Goal: Answer question/provide support: Share knowledge or assist other users

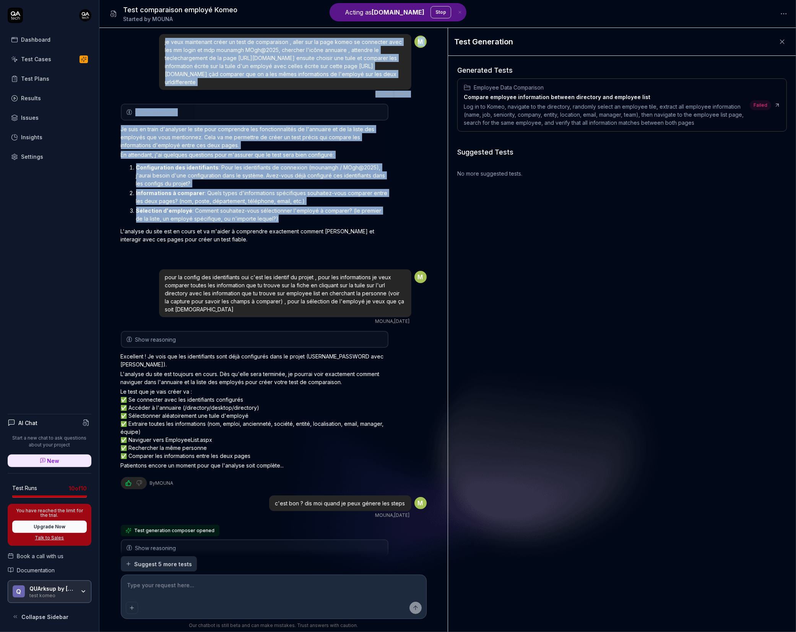
drag, startPoint x: 120, startPoint y: 27, endPoint x: 273, endPoint y: 226, distance: 251.1
click at [273, 226] on div "Test comparaison employé Komeo Started by [PERSON_NAME] je veux maintenant crée…" at bounding box center [447, 316] width 697 height 632
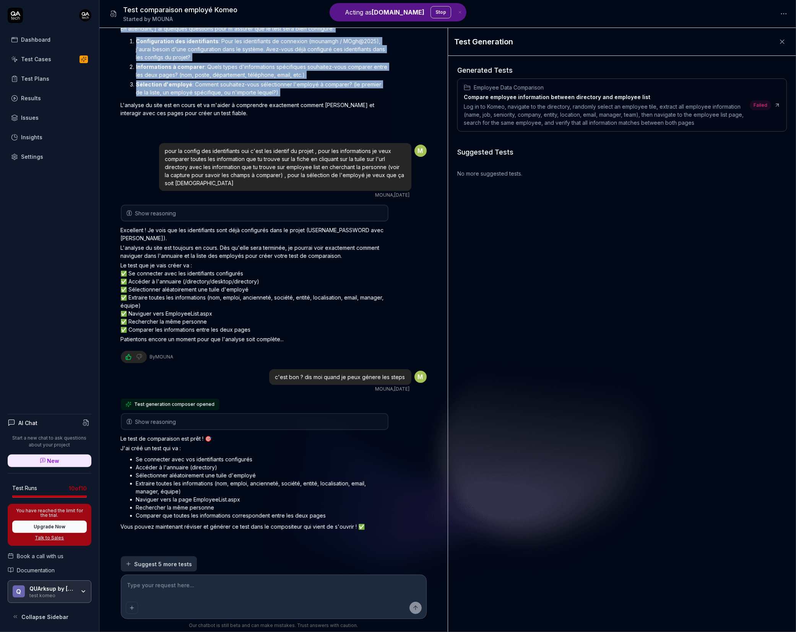
click at [326, 424] on button "Show reasoning" at bounding box center [255, 421] width 266 height 15
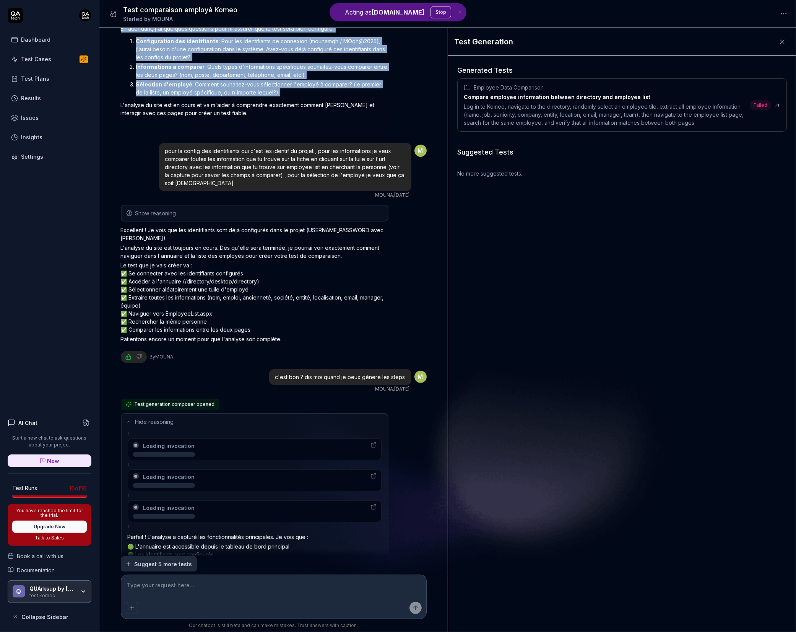
click at [326, 423] on button "Hide reasoning" at bounding box center [255, 421] width 266 height 15
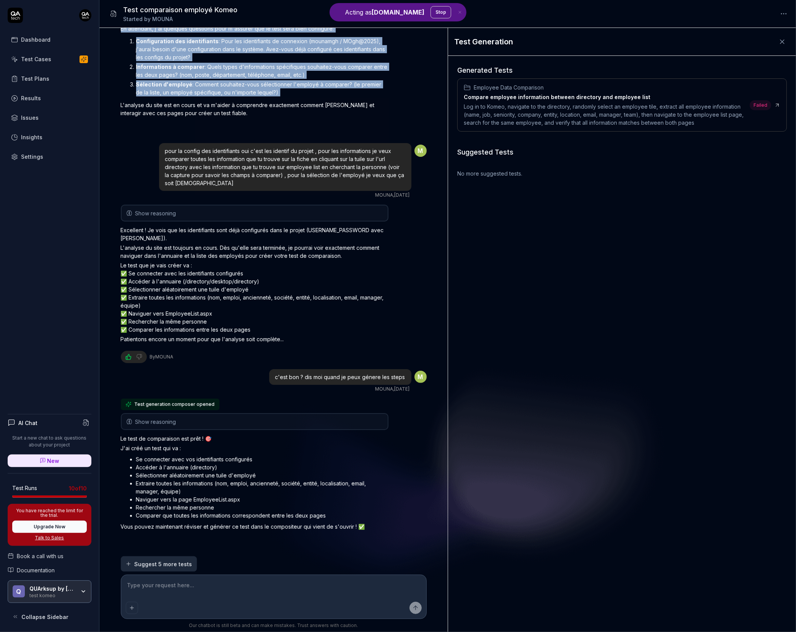
scroll to position [0, 0]
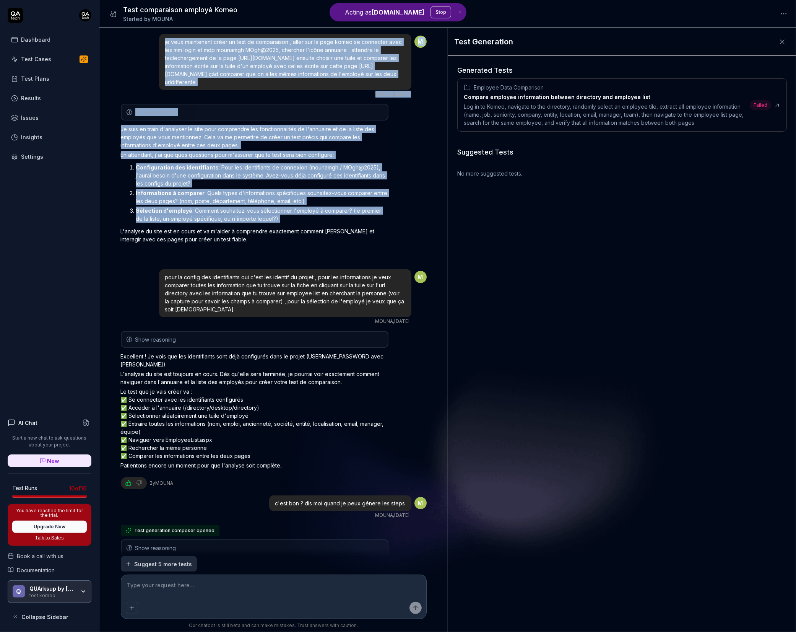
click at [205, 112] on button "Show reasoning" at bounding box center [255, 111] width 266 height 15
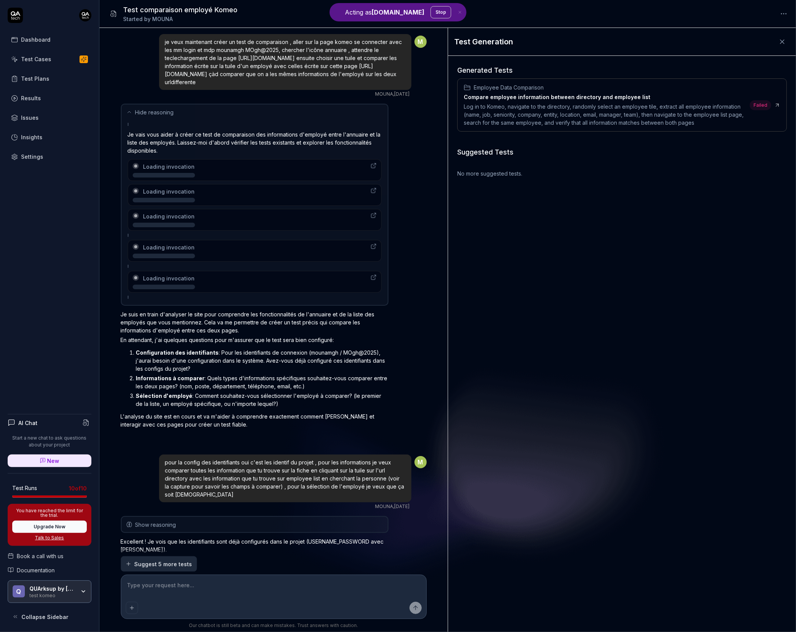
click at [485, 236] on div "Generated Tests Employee Data Comparison Compare employee information between d…" at bounding box center [622, 344] width 348 height 576
click at [144, 113] on span "Hide reasoning" at bounding box center [154, 112] width 39 height 8
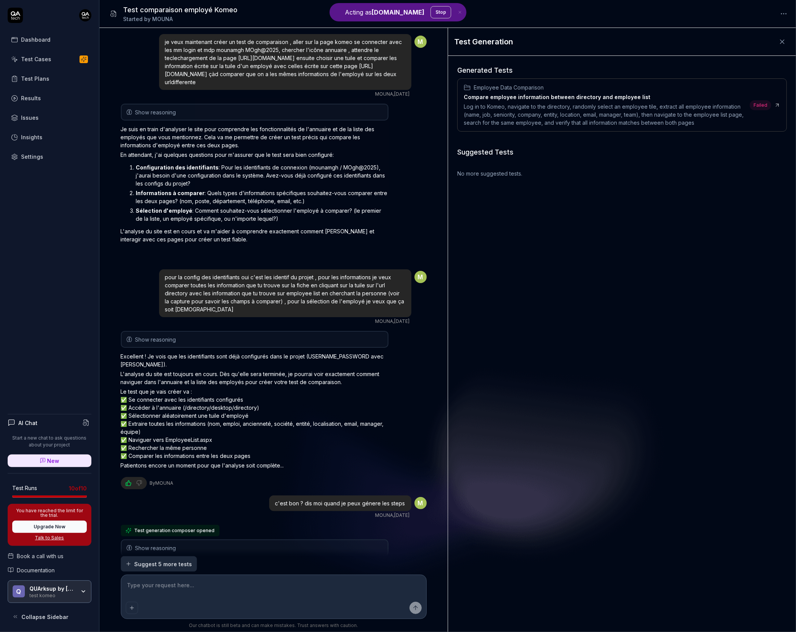
type textarea "*"
click at [151, 338] on span "Show reasoning" at bounding box center [155, 339] width 41 height 8
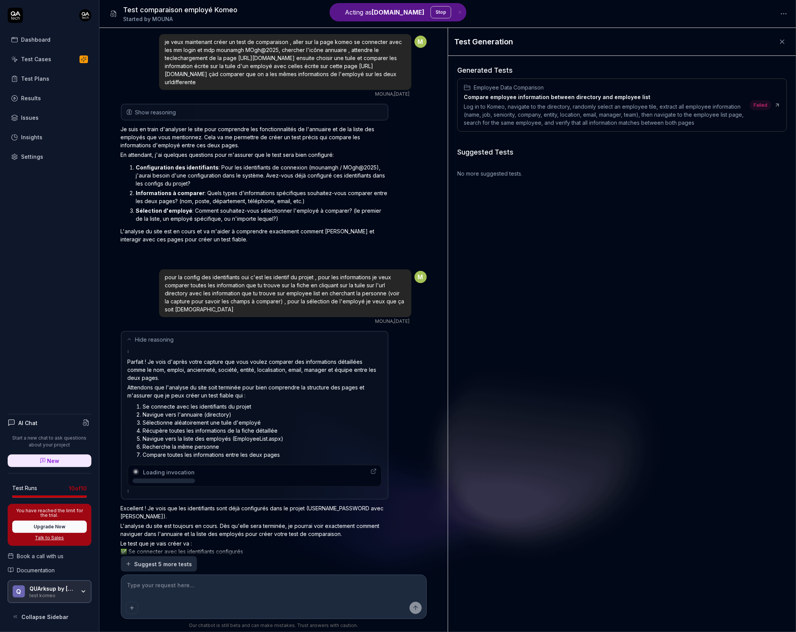
click at [154, 337] on span "Hide reasoning" at bounding box center [154, 339] width 39 height 8
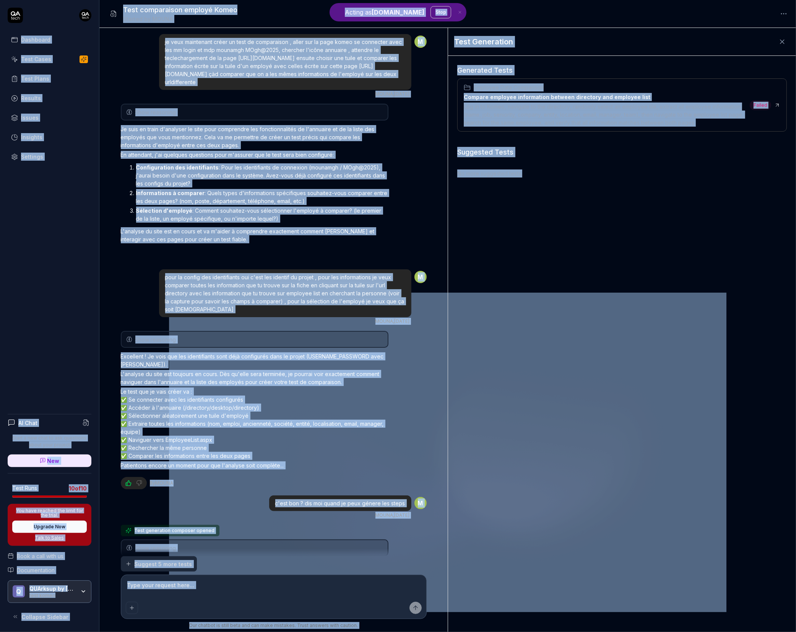
copy main "Loremi do SI.amet Cons Adipiscin Elit Seddo Eius Tempo Incidid Utlabo Etdolore …"
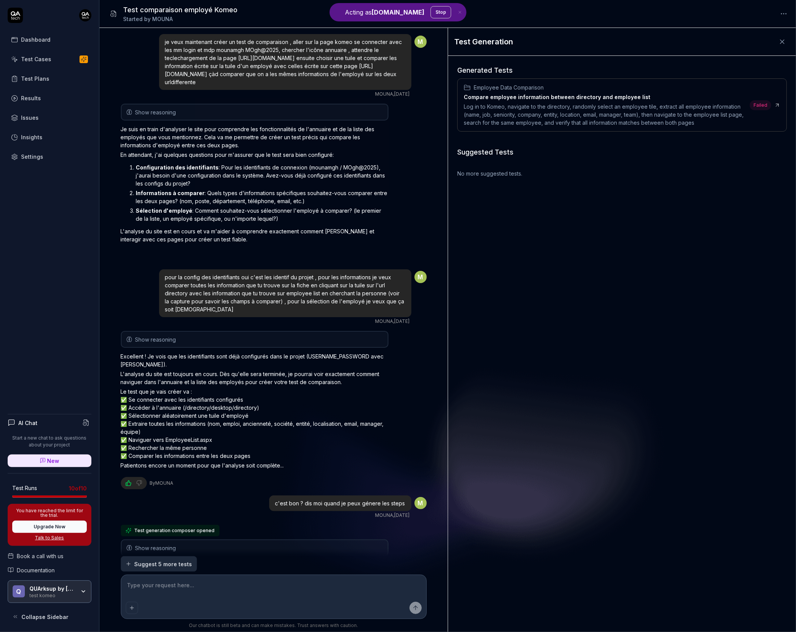
click at [521, 234] on div "Generated Tests Employee Data Comparison Compare employee information between d…" at bounding box center [622, 344] width 348 height 576
type textarea "*"
